Goal: Navigation & Orientation: Find specific page/section

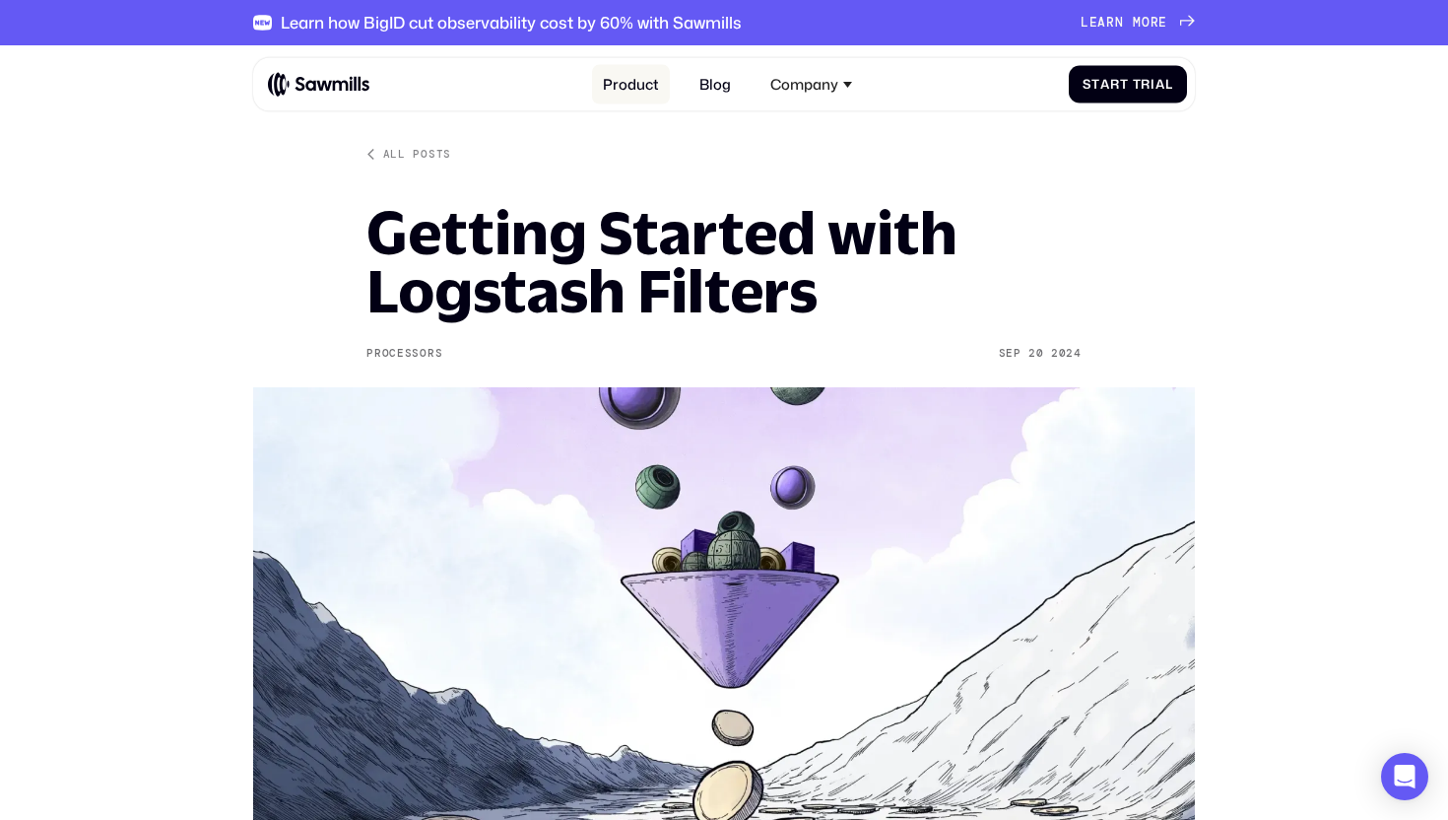
click at [646, 87] on link "Product" at bounding box center [631, 84] width 78 height 39
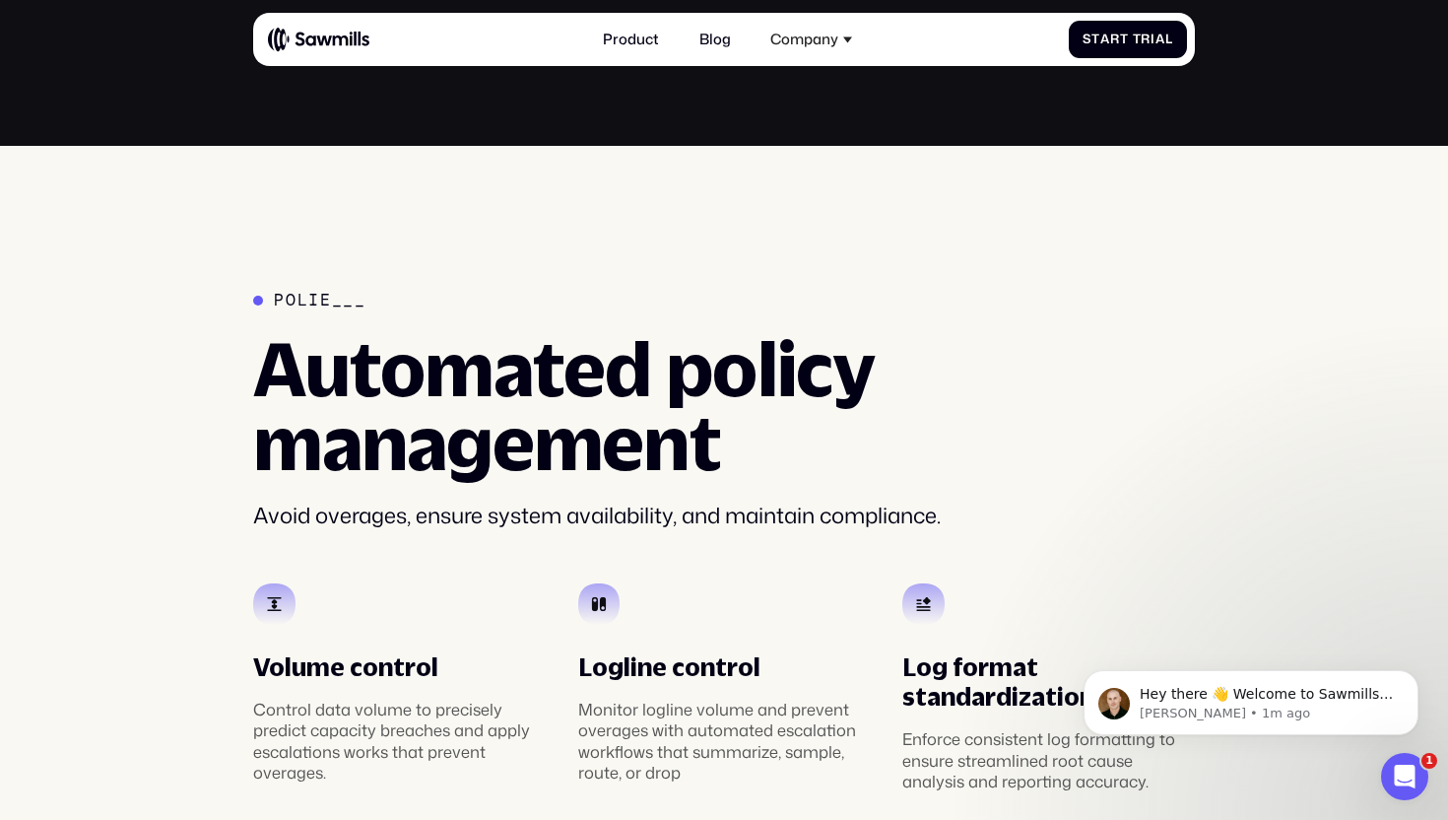
scroll to position [2912, 0]
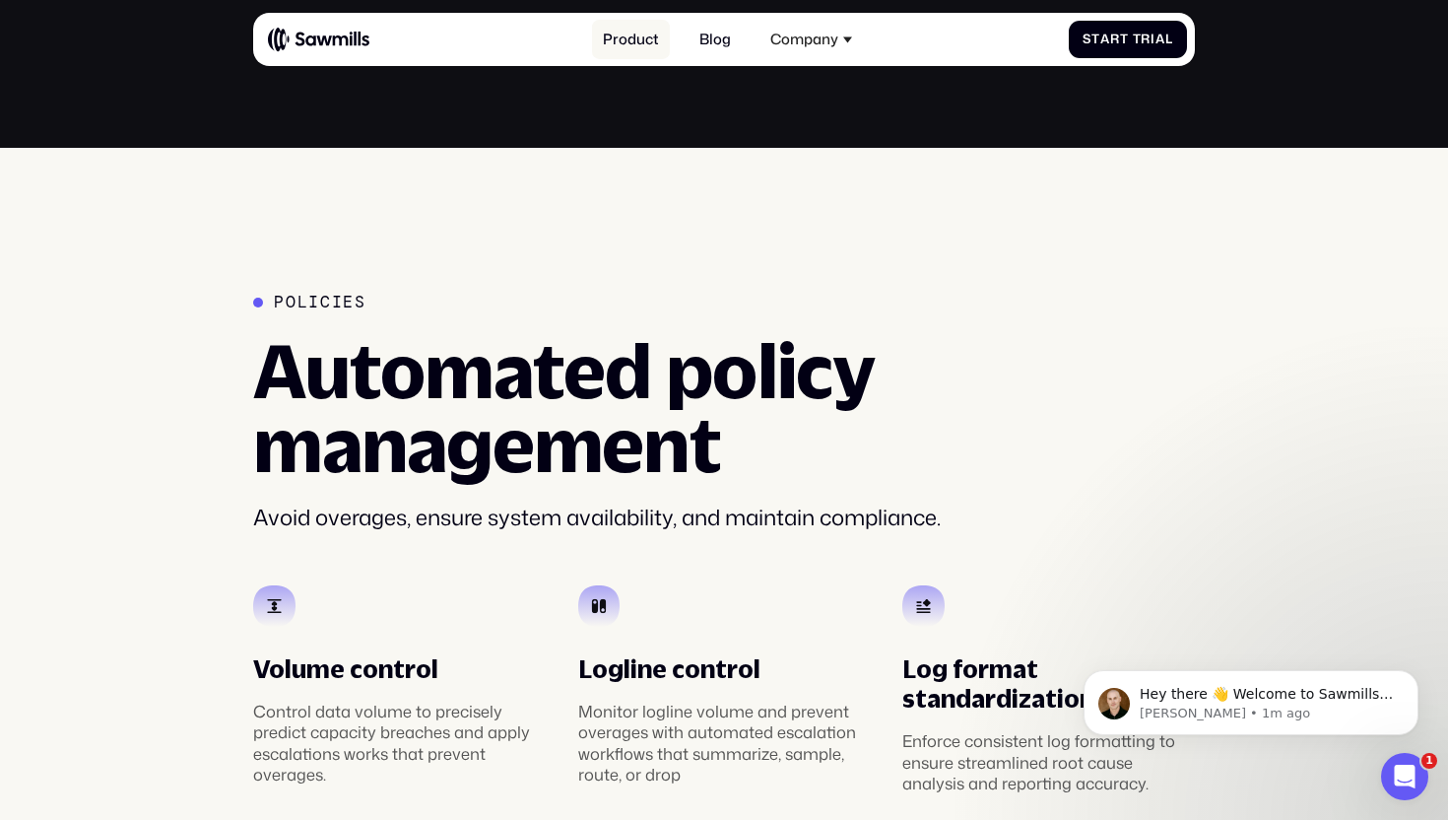
click at [641, 47] on link "Product" at bounding box center [631, 39] width 78 height 39
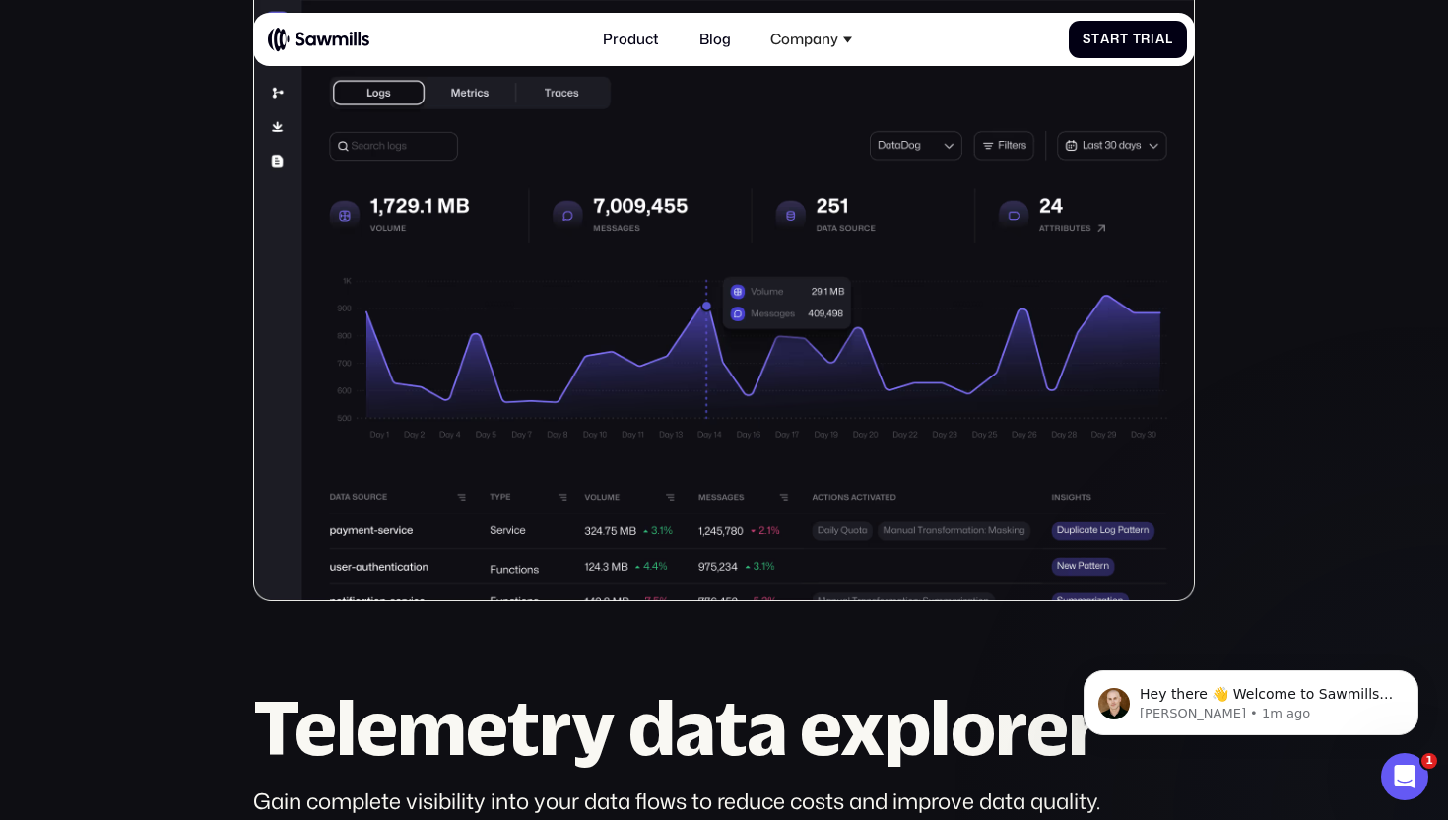
scroll to position [535, 0]
